Goal: Task Accomplishment & Management: Manage account settings

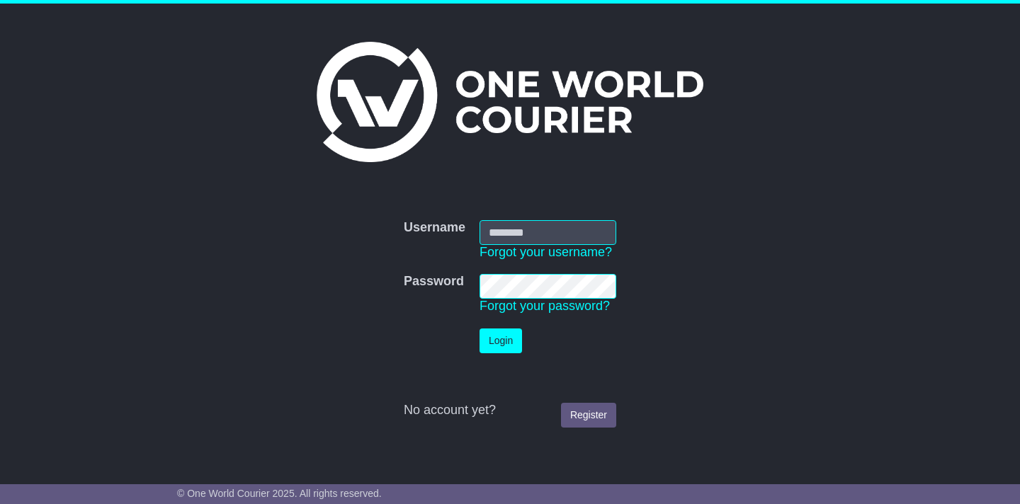
type input "**********"
click at [502, 338] on button "Login" at bounding box center [500, 341] width 42 height 25
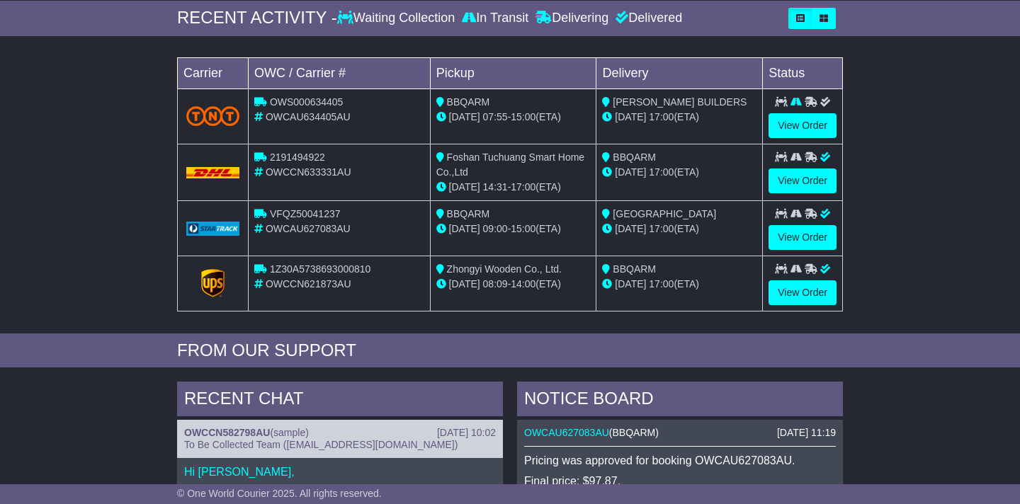
scroll to position [220, 0]
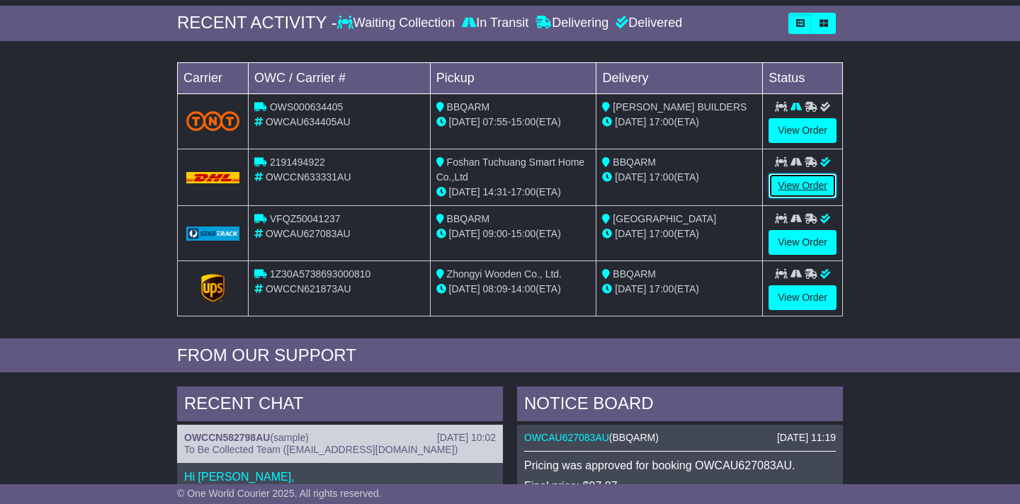
click at [787, 175] on link "View Order" at bounding box center [802, 185] width 68 height 25
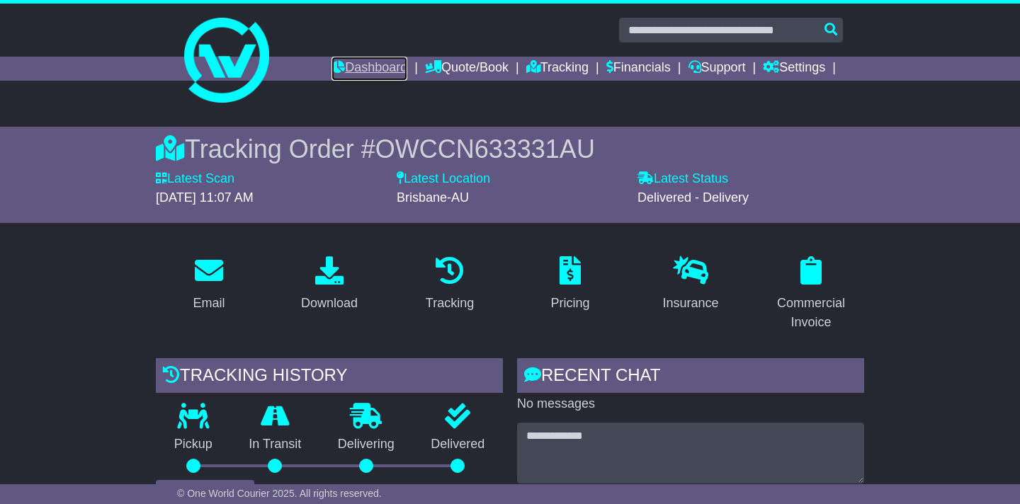
click at [373, 71] on link "Dashboard" at bounding box center [369, 69] width 76 height 24
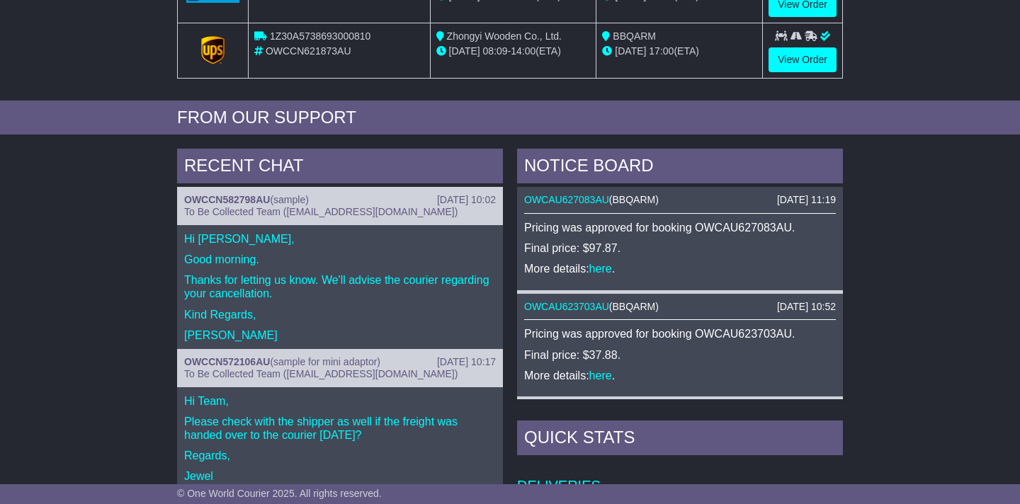
scroll to position [458, 0]
click at [606, 264] on link "here" at bounding box center [600, 268] width 23 height 12
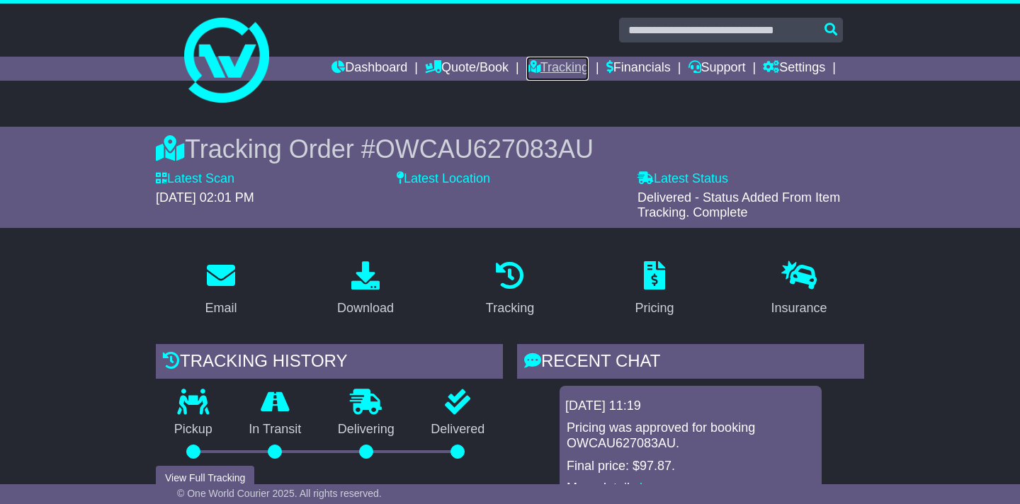
click at [550, 69] on link "Tracking" at bounding box center [557, 69] width 62 height 24
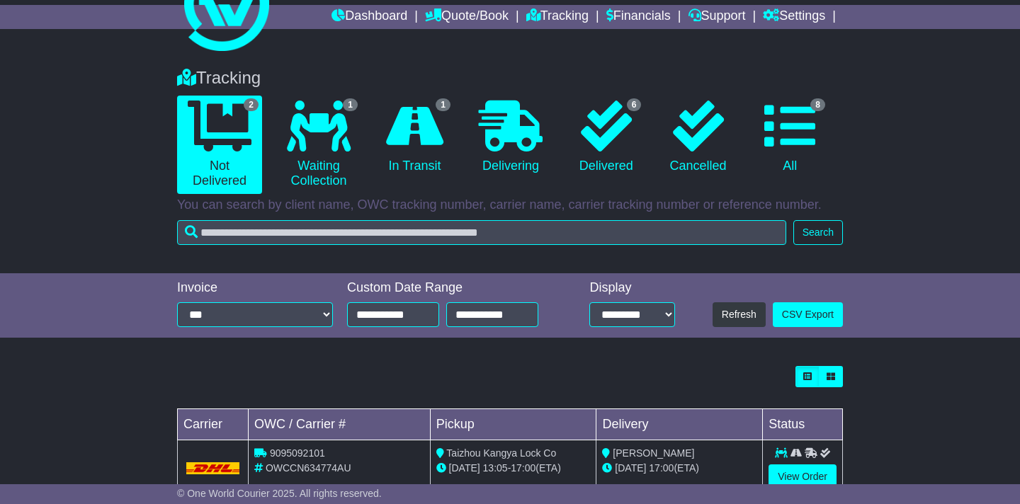
scroll to position [149, 0]
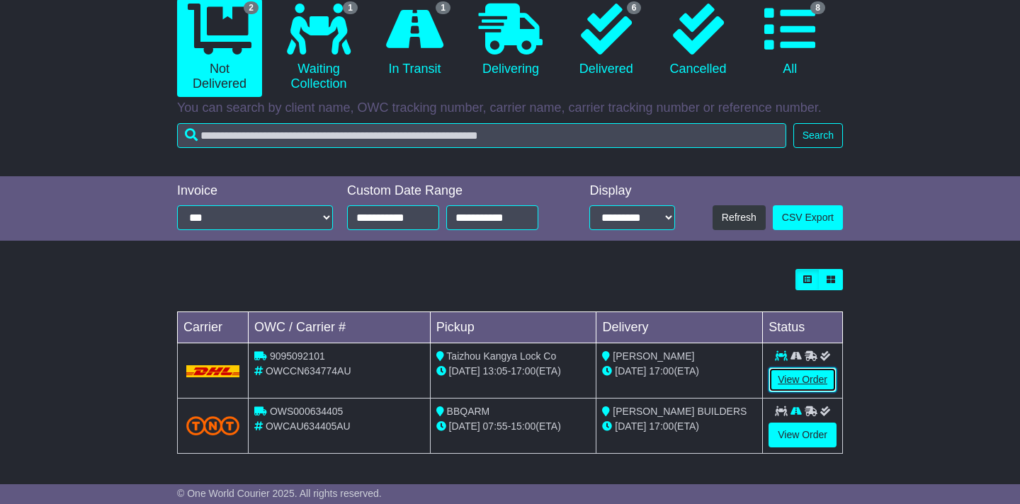
click at [799, 384] on link "View Order" at bounding box center [802, 379] width 68 height 25
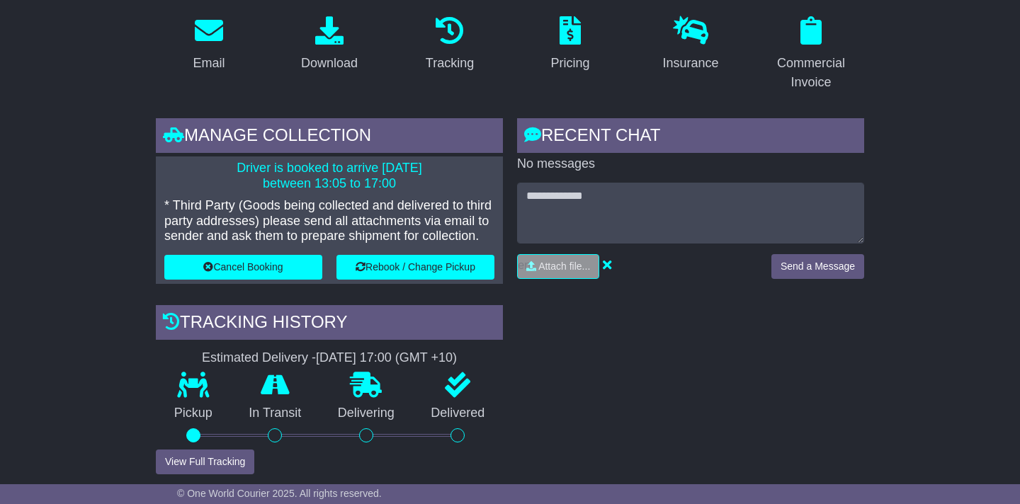
scroll to position [192, 0]
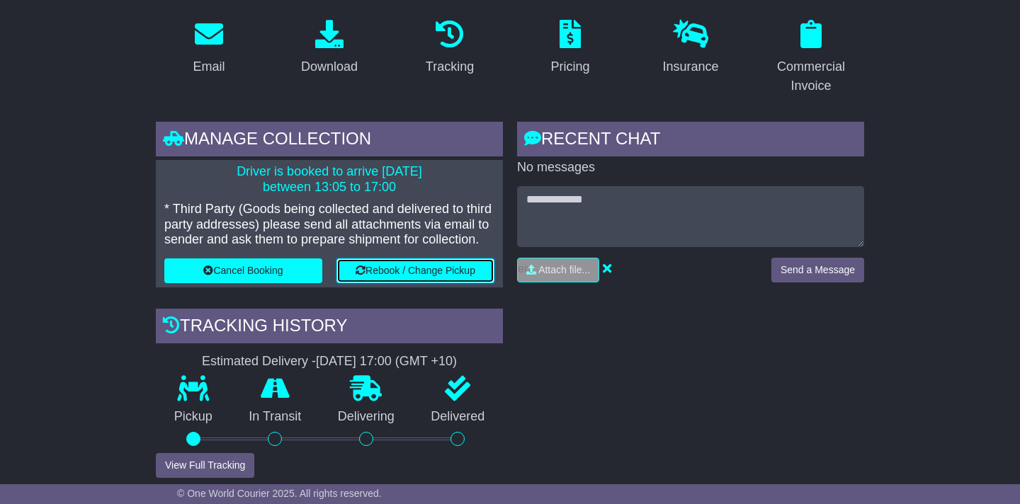
click at [436, 273] on button "Rebook / Change Pickup" at bounding box center [415, 270] width 158 height 25
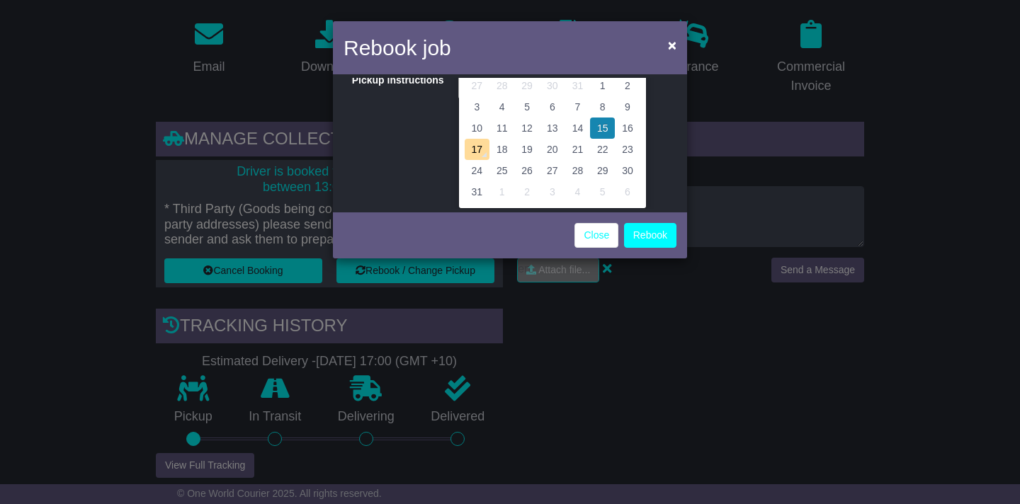
scroll to position [86, 0]
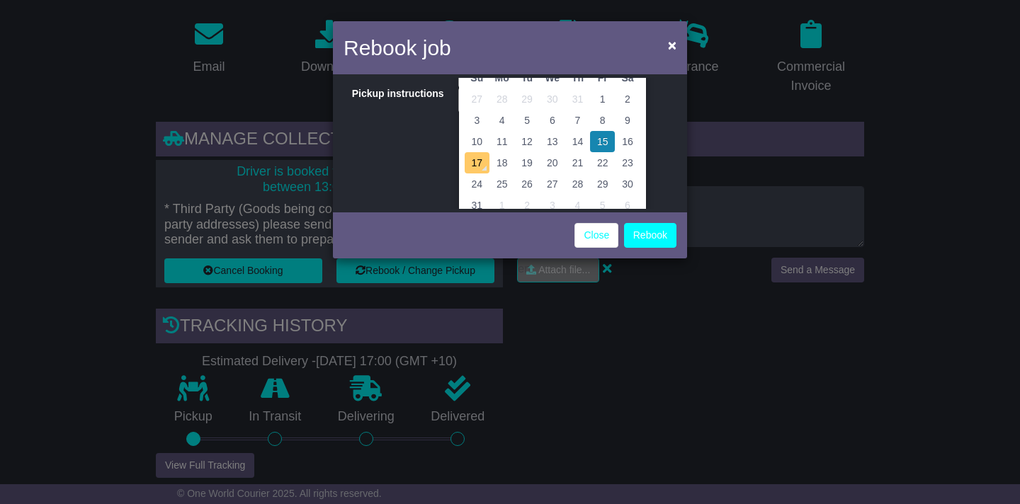
click at [480, 159] on td "17" at bounding box center [477, 162] width 25 height 21
type input "**********"
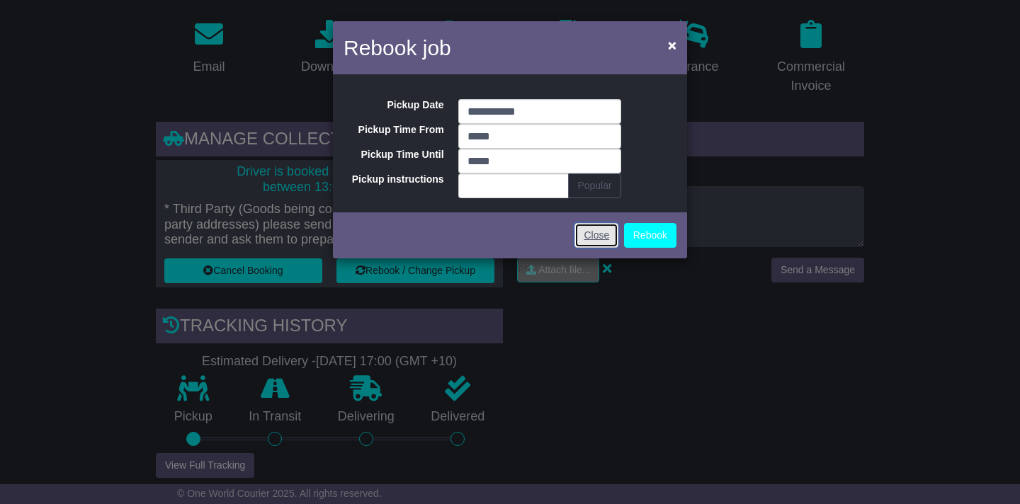
click at [581, 239] on link "Close" at bounding box center [596, 235] width 44 height 25
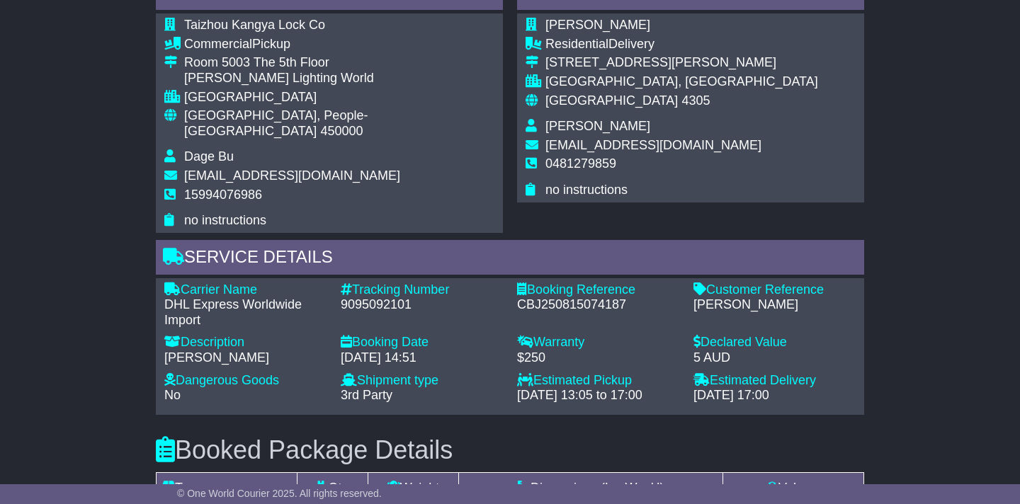
scroll to position [947, 0]
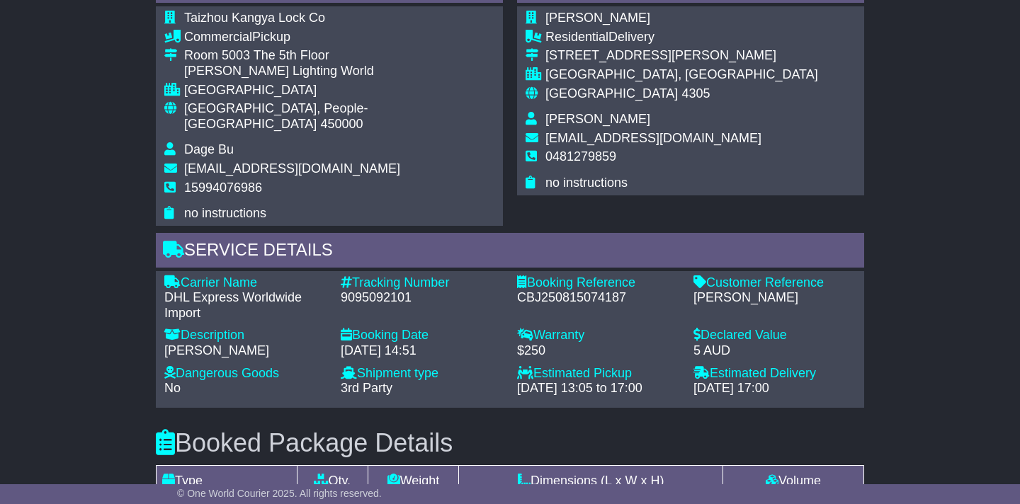
click at [198, 366] on div "Dangerous Goods -" at bounding box center [245, 374] width 162 height 16
click at [201, 328] on div "Description" at bounding box center [245, 336] width 162 height 16
click at [201, 366] on div "Dangerous Goods -" at bounding box center [245, 374] width 162 height 16
